Goal: Find specific page/section: Find specific page/section

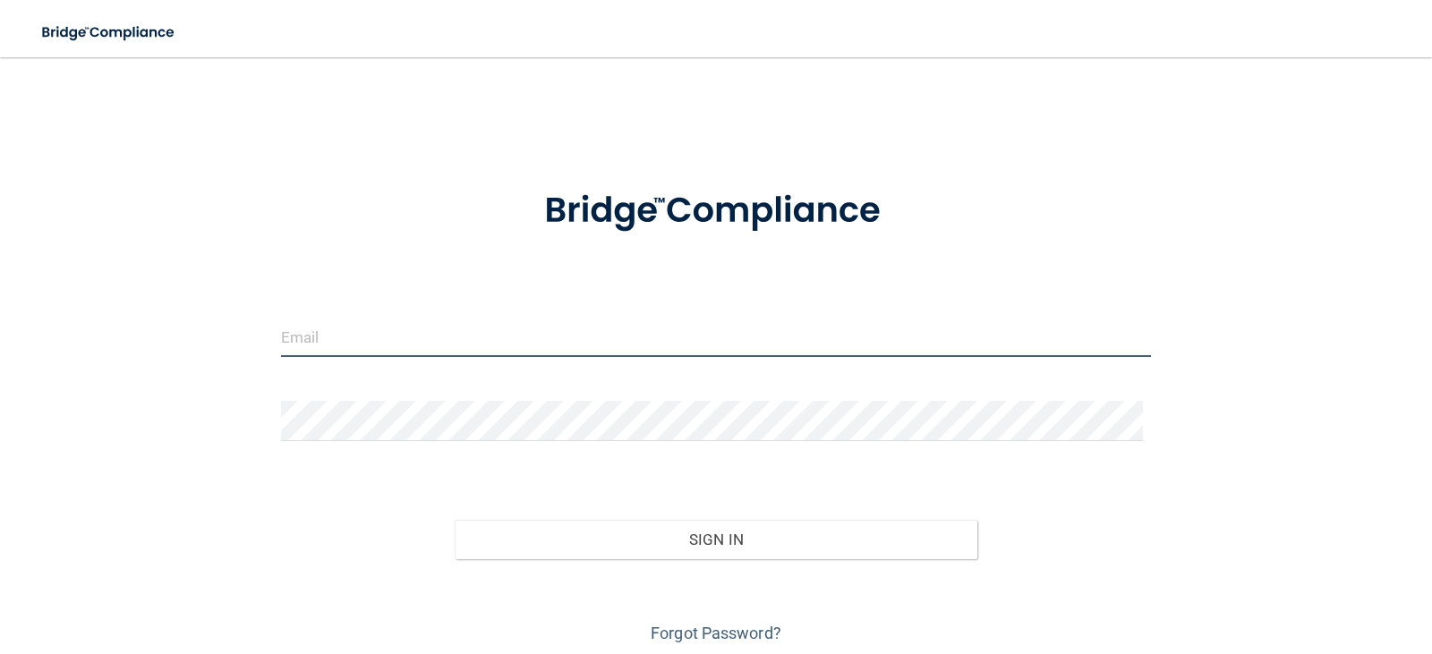
click at [349, 332] on input "email" at bounding box center [716, 337] width 871 height 40
type input "[PERSON_NAME][EMAIL_ADDRESS][DOMAIN_NAME]"
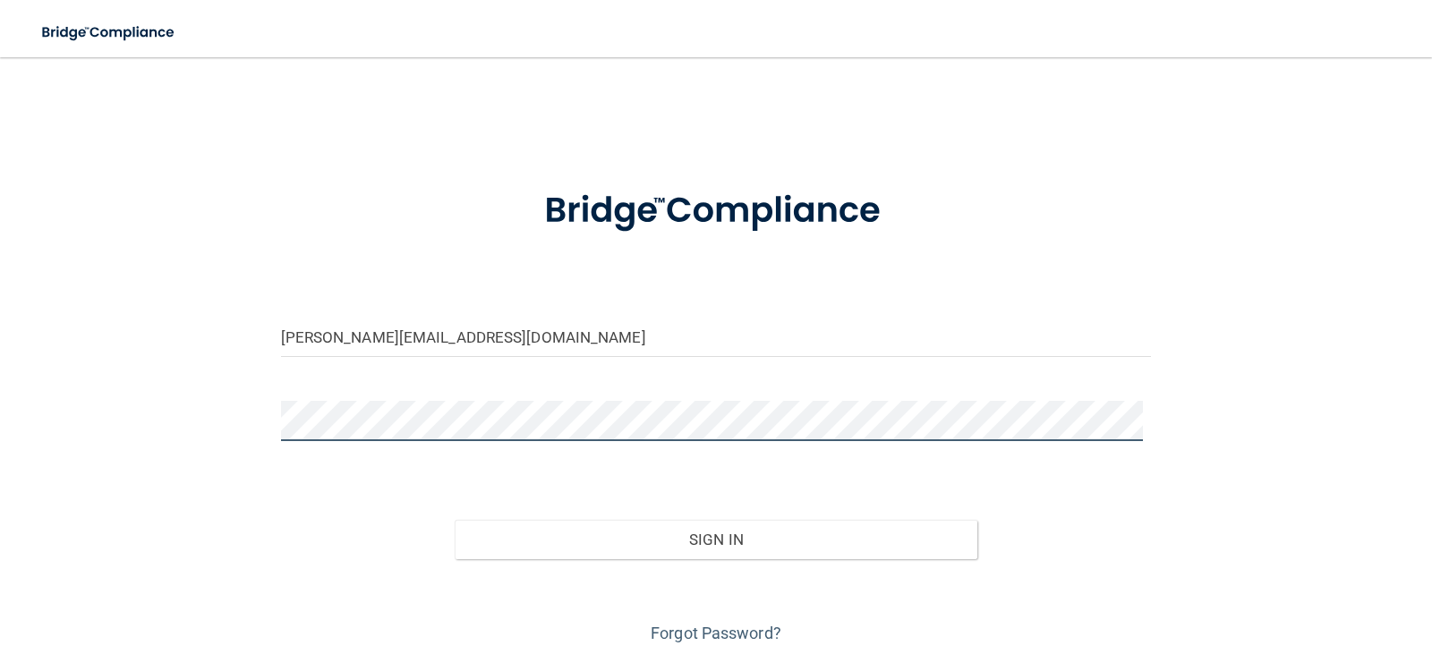
click at [455, 520] on button "Sign In" at bounding box center [716, 539] width 523 height 39
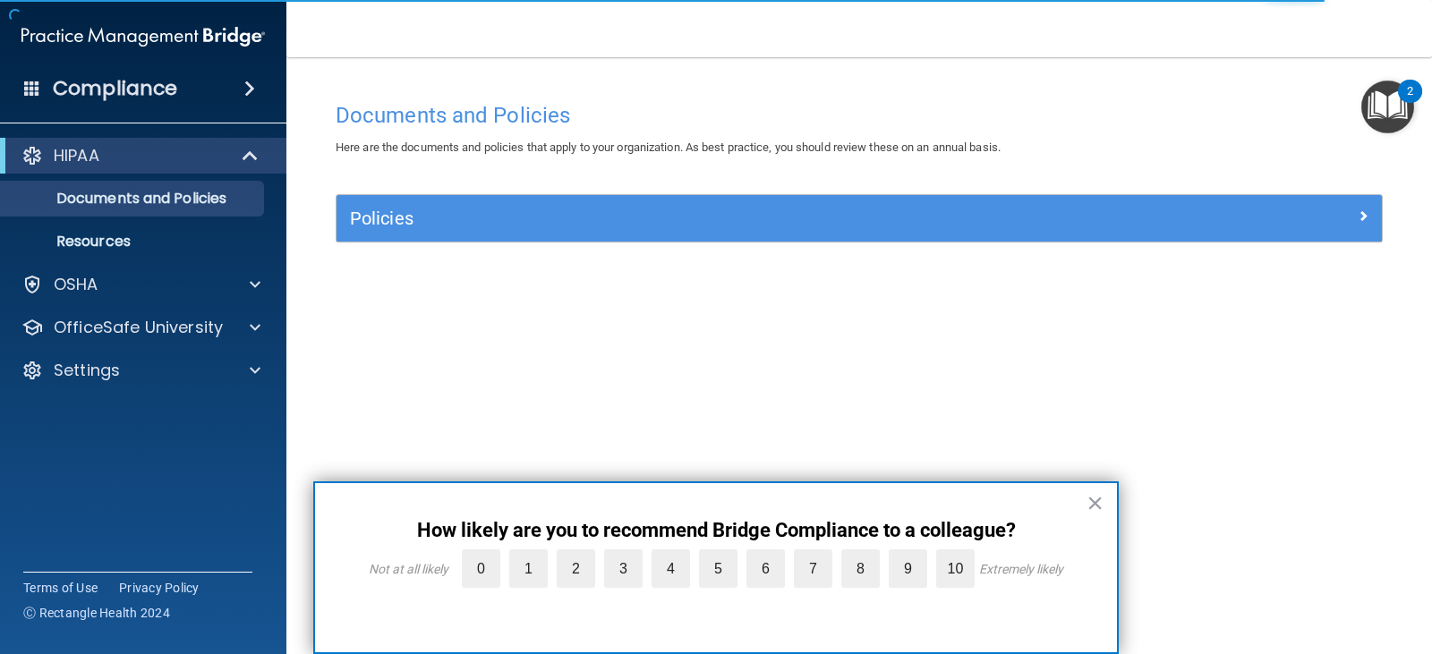
click at [51, 303] on div "HIPAA Documents and Policies Report an Incident Business Associates Emergency P…" at bounding box center [143, 267] width 287 height 272
click at [57, 294] on p "OSHA" at bounding box center [76, 284] width 45 height 21
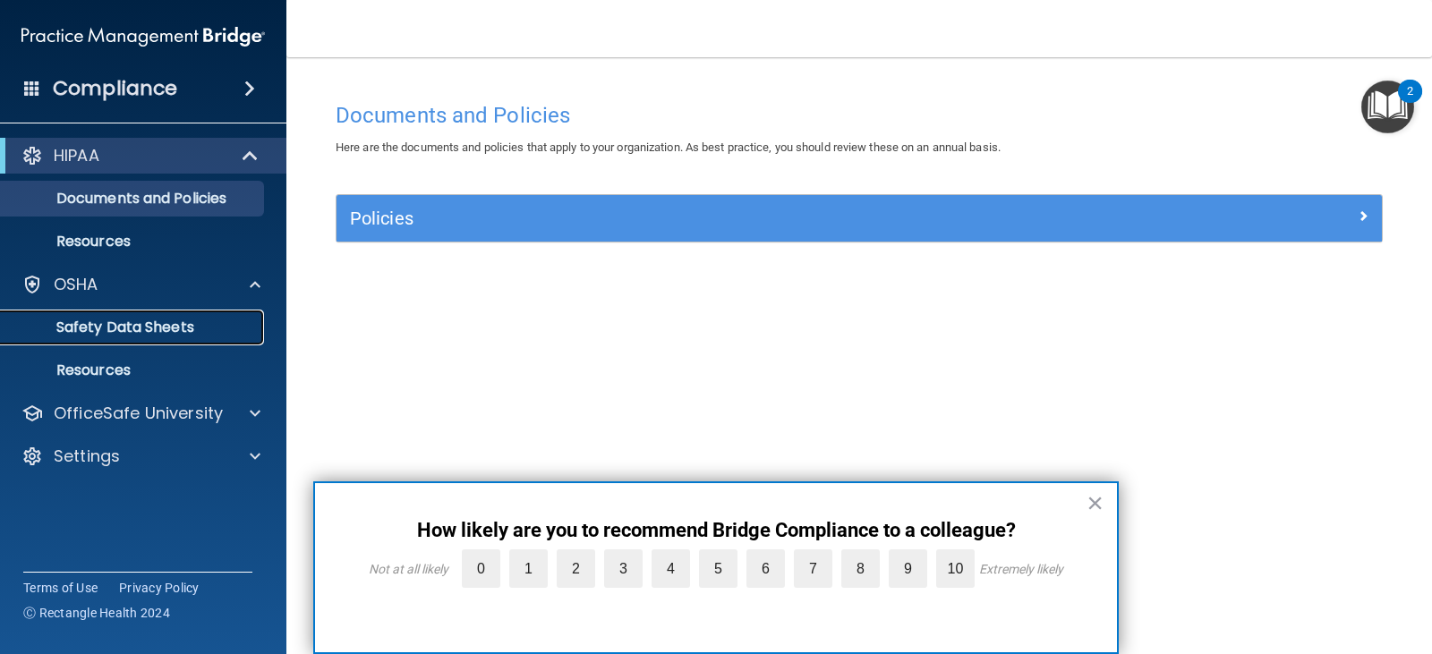
click at [122, 329] on p "Safety Data Sheets" at bounding box center [134, 328] width 244 height 18
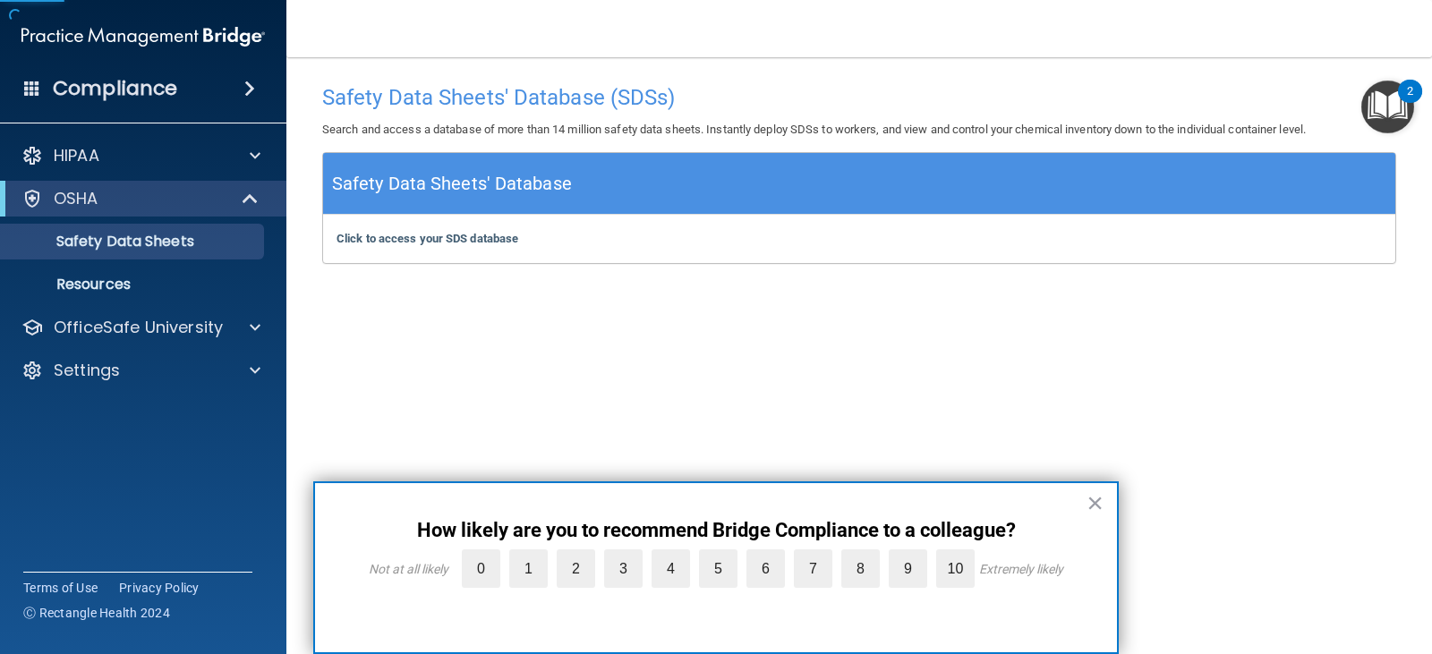
click at [416, 226] on div "Click to access your SDS database Click to access your SDS database" at bounding box center [859, 239] width 1072 height 48
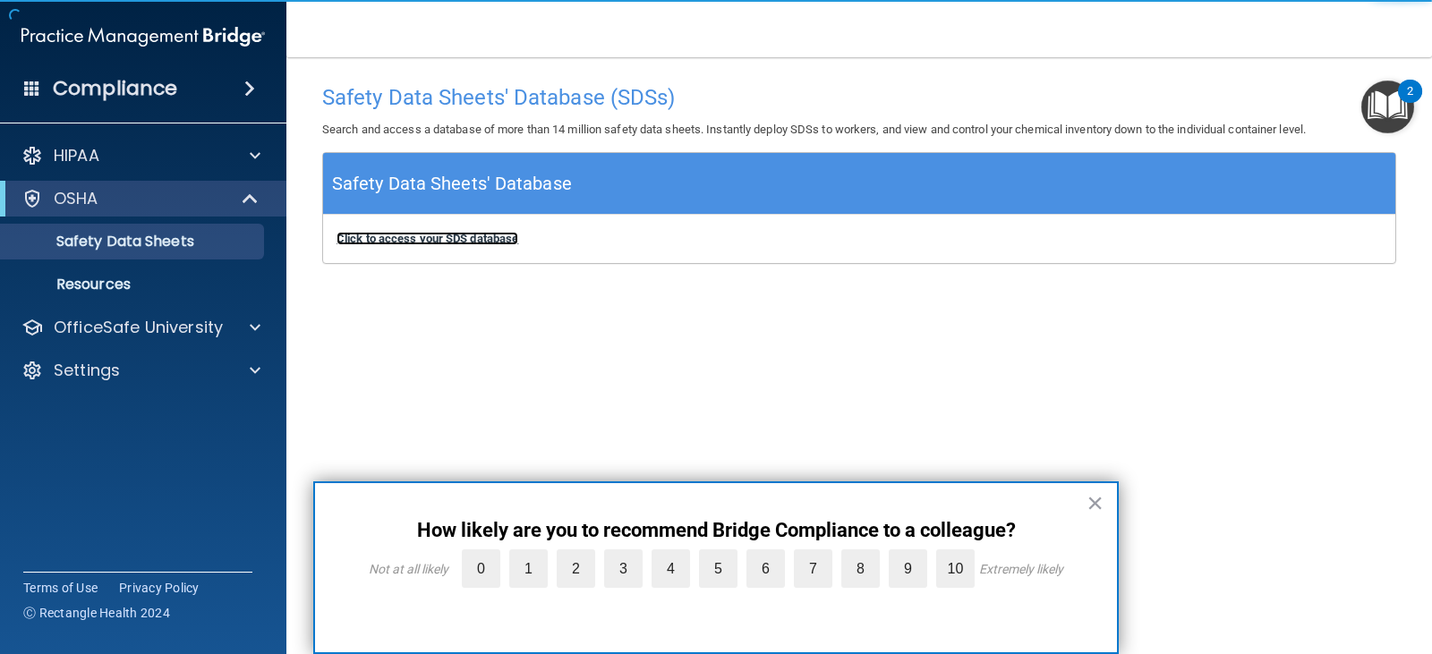
click at [420, 243] on b "Click to access your SDS database" at bounding box center [427, 238] width 182 height 13
